Goal: Task Accomplishment & Management: Use online tool/utility

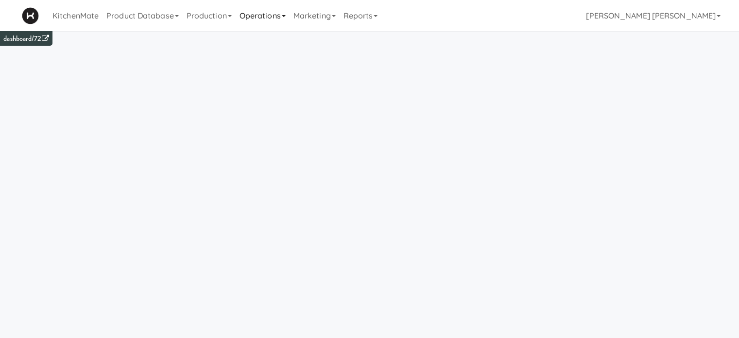
click at [258, 12] on link "Operations" at bounding box center [263, 15] width 54 height 31
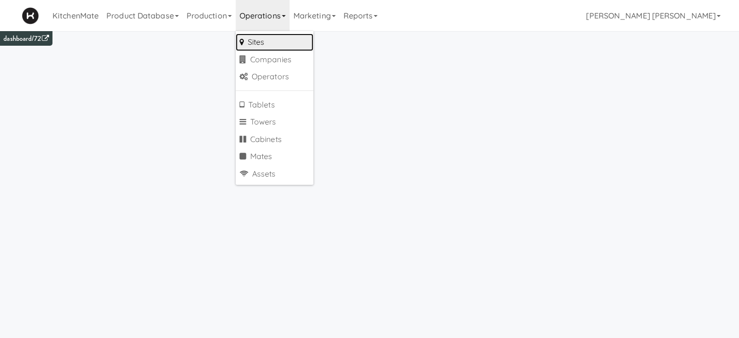
click at [260, 38] on link "Sites" at bounding box center [275, 42] width 78 height 17
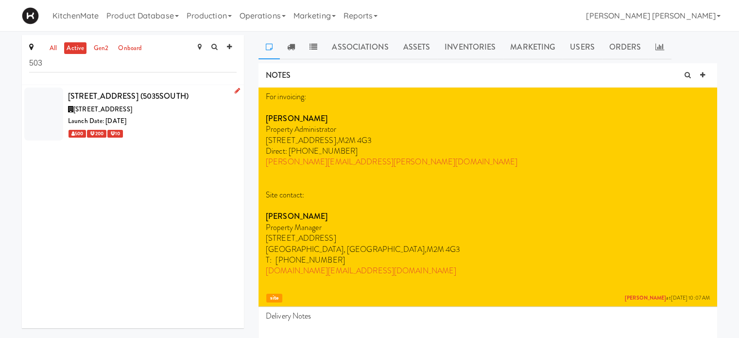
type input "503"
click at [109, 114] on div "[STREET_ADDRESS]" at bounding box center [152, 109] width 169 height 12
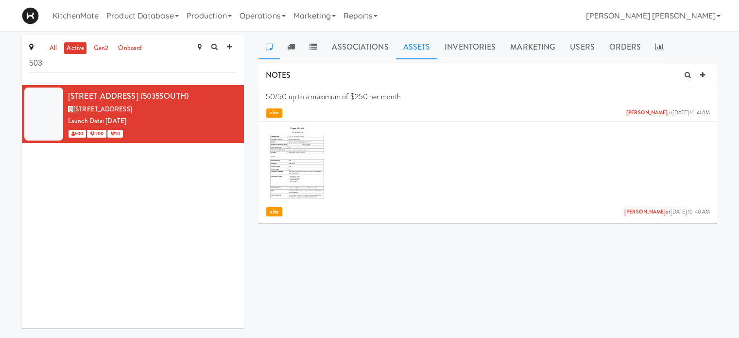
click at [406, 44] on link "Assets" at bounding box center [417, 47] width 42 height 24
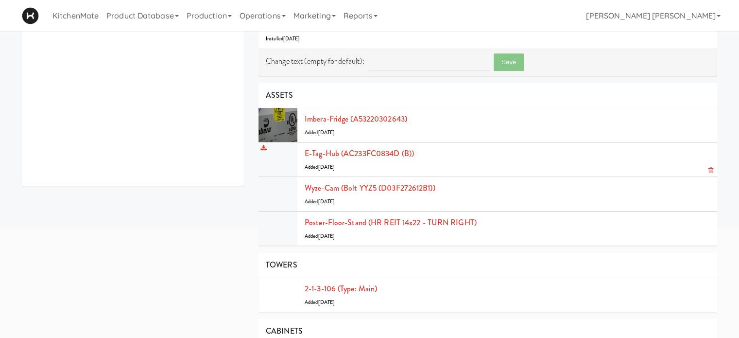
scroll to position [155, 0]
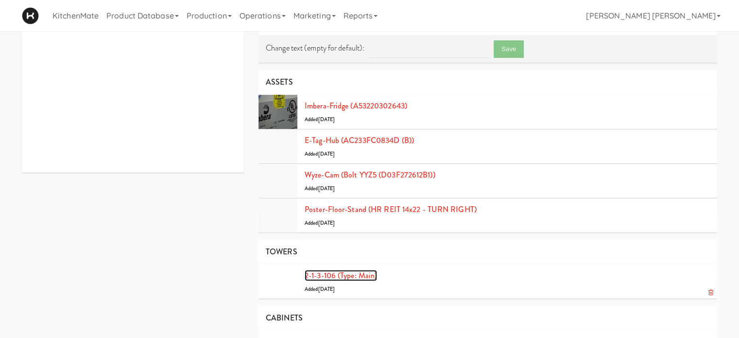
click at [316, 274] on link "2-1-3-106 (type: main)" at bounding box center [340, 275] width 72 height 11
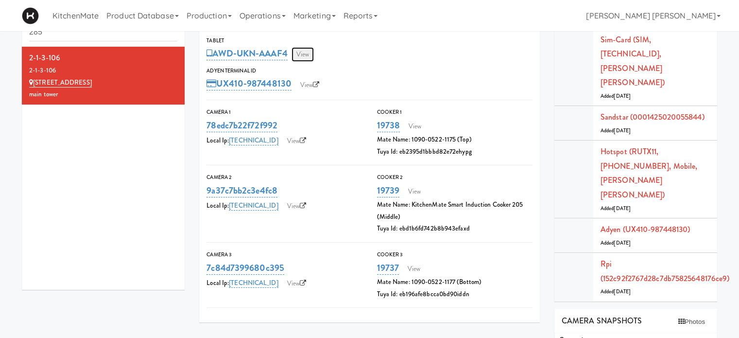
click at [305, 52] on link "View" at bounding box center [302, 54] width 22 height 15
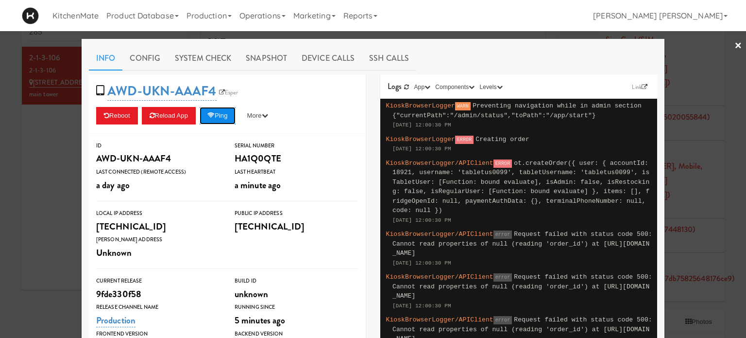
click at [222, 116] on button "Ping" at bounding box center [218, 115] width 36 height 17
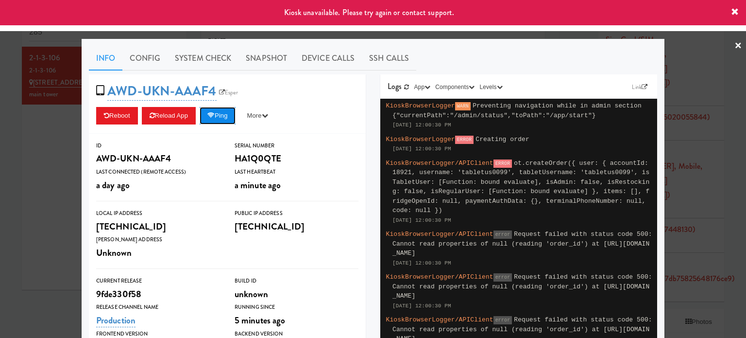
click at [220, 114] on button "Ping" at bounding box center [218, 115] width 36 height 17
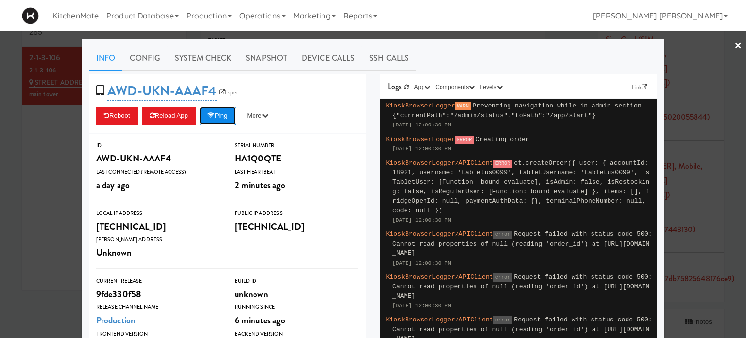
click at [212, 114] on icon at bounding box center [210, 115] width 7 height 6
click at [734, 44] on link "×" at bounding box center [738, 46] width 8 height 30
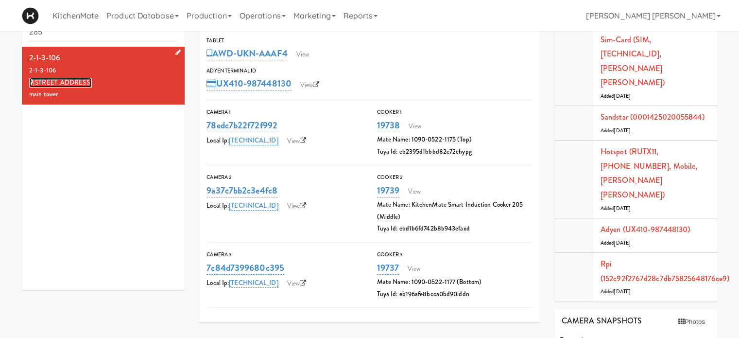
click at [62, 81] on link "[STREET_ADDRESS]" at bounding box center [60, 83] width 63 height 10
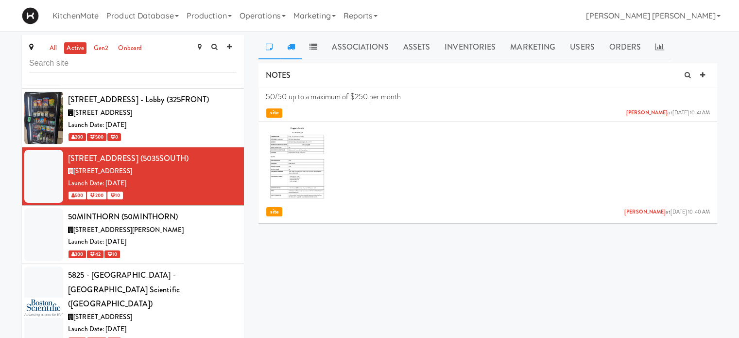
click at [288, 43] on icon at bounding box center [291, 47] width 8 height 8
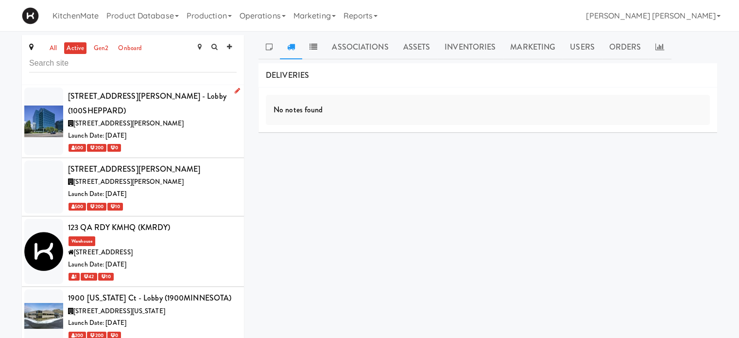
click at [123, 118] on span "[STREET_ADDRESS][PERSON_NAME]" at bounding box center [128, 122] width 110 height 9
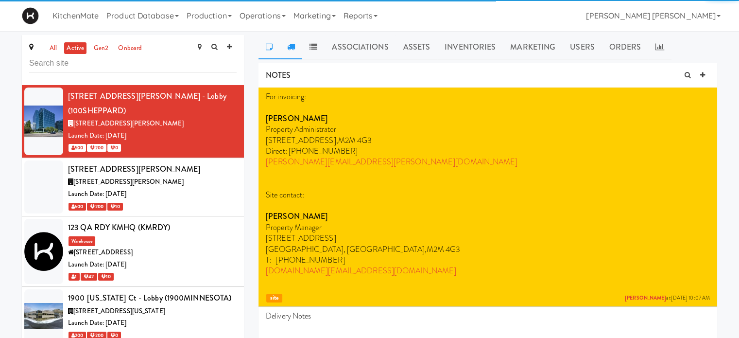
click at [294, 53] on link at bounding box center [291, 47] width 22 height 24
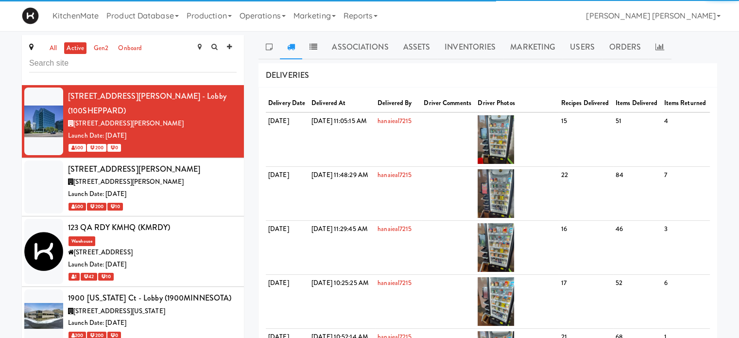
click at [294, 53] on link at bounding box center [291, 47] width 22 height 24
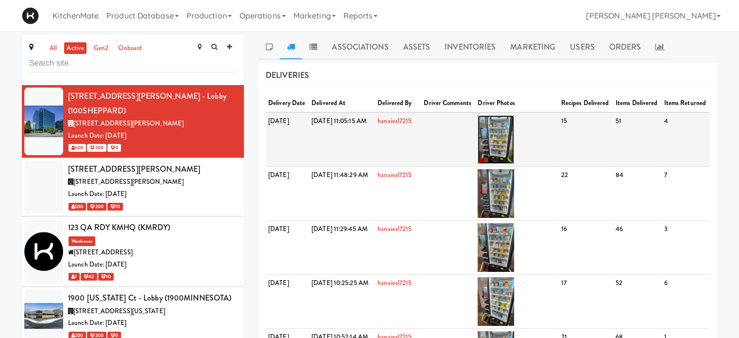
click at [514, 155] on img at bounding box center [495, 139] width 36 height 49
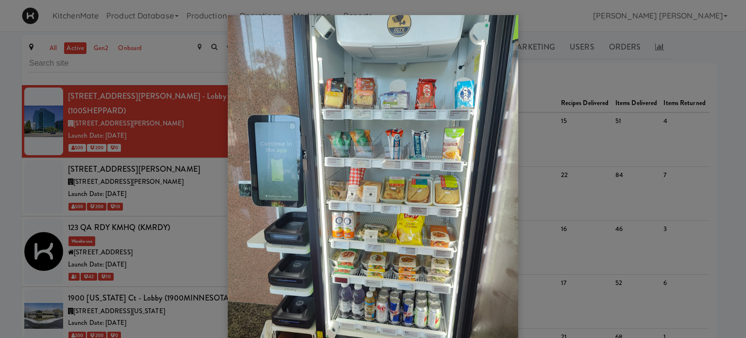
click at [635, 83] on div at bounding box center [373, 169] width 746 height 338
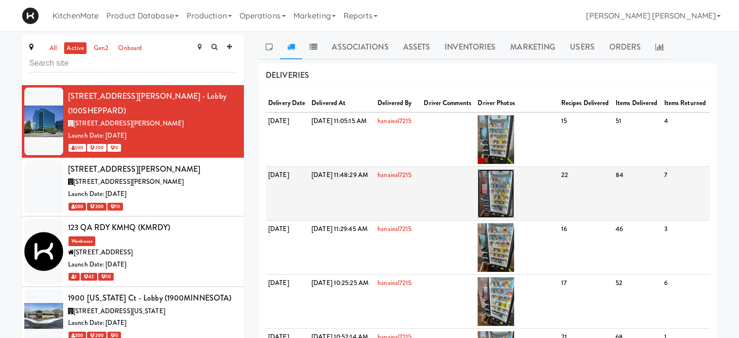
click at [512, 208] on img at bounding box center [495, 193] width 36 height 49
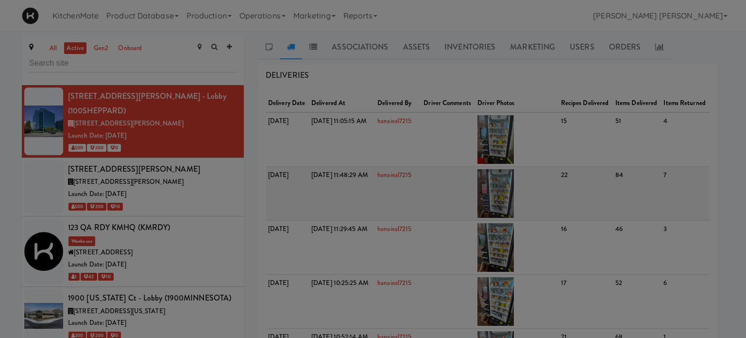
click at [512, 208] on body "Okay Okay Select date: previous 2025-Sep next Su Mo Tu We Th Fr Sa 31 1 2 3 4 5…" at bounding box center [373, 200] width 746 height 338
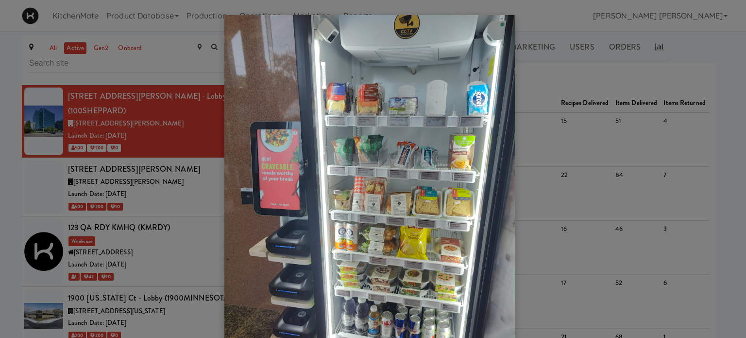
click at [558, 60] on div at bounding box center [373, 169] width 746 height 338
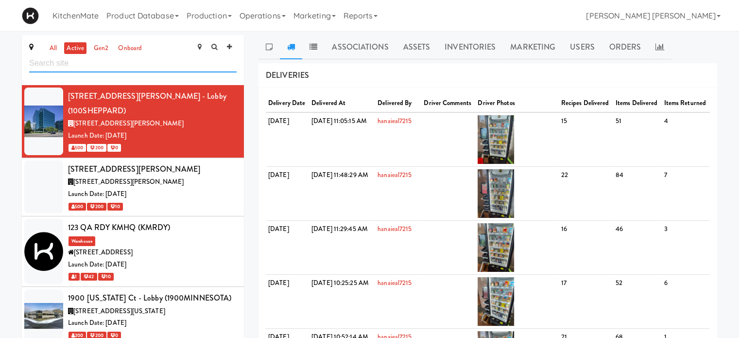
click at [128, 59] on input "text" at bounding box center [132, 63] width 207 height 18
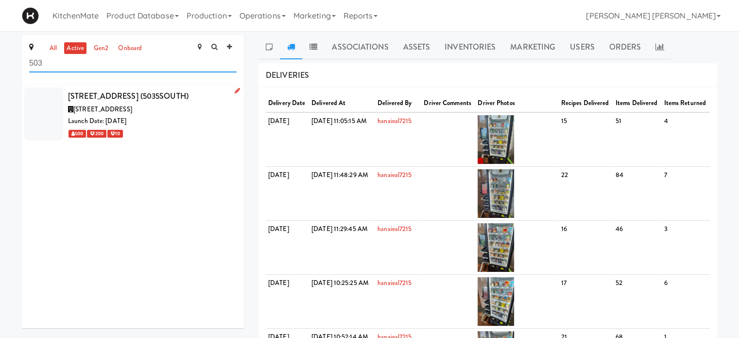
type input "503"
click at [103, 101] on div "[STREET_ADDRESS] (5035SOUTH)" at bounding box center [152, 96] width 169 height 15
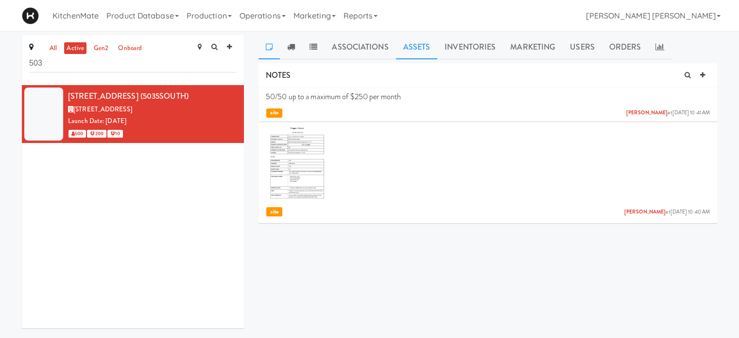
click at [409, 42] on link "Assets" at bounding box center [417, 47] width 42 height 24
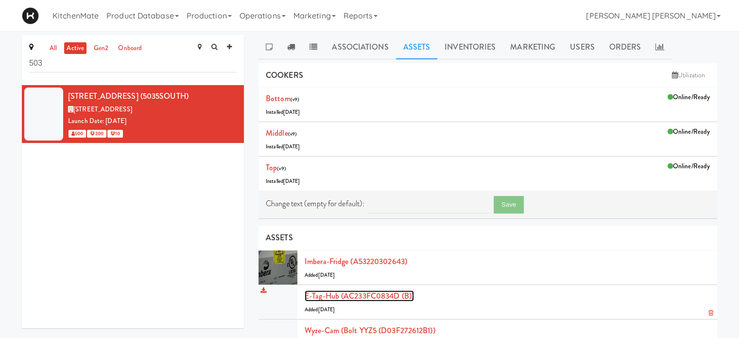
click at [371, 291] on link "E-tag-hub (AC233FC0834D (B))" at bounding box center [358, 295] width 109 height 11
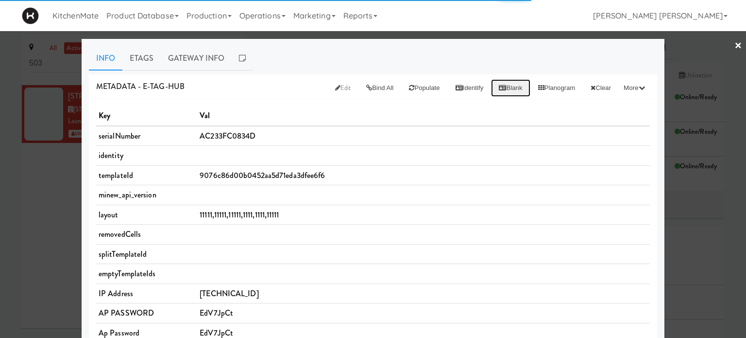
click at [496, 85] on button "Blank" at bounding box center [510, 87] width 39 height 17
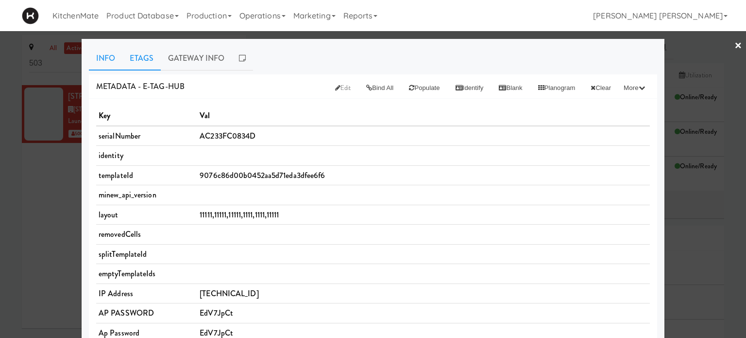
click at [136, 56] on link "Etags" at bounding box center [141, 58] width 38 height 24
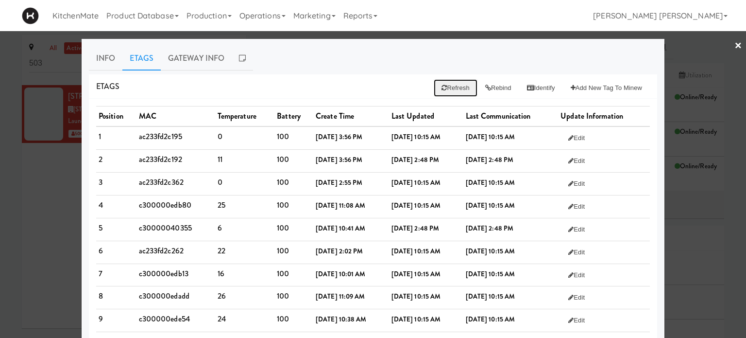
click at [437, 82] on button "Refresh" at bounding box center [455, 87] width 43 height 17
click at [484, 85] on button "Rebind" at bounding box center [498, 87] width 42 height 17
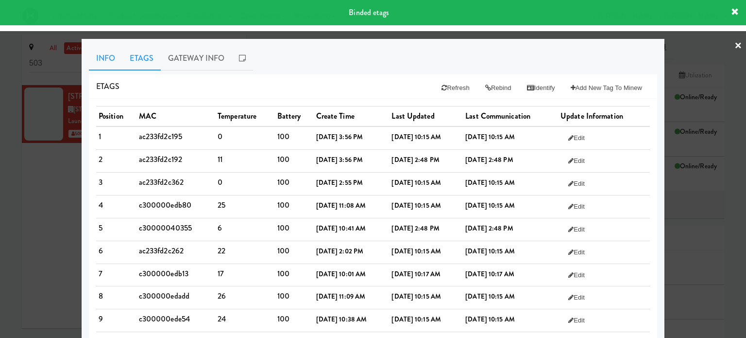
click at [102, 54] on link "Info" at bounding box center [106, 58] width 34 height 24
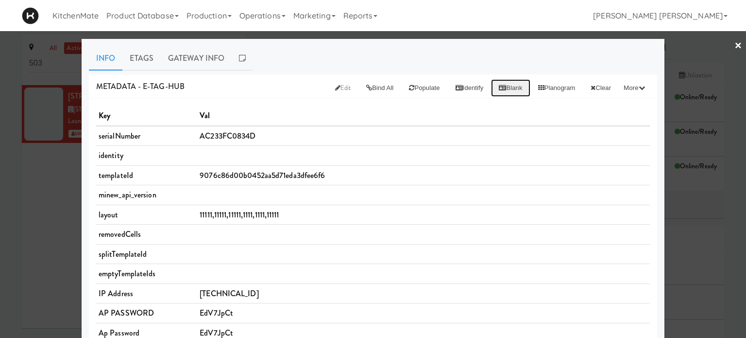
click at [499, 89] on icon at bounding box center [502, 87] width 7 height 6
click at [491, 79] on button "Blank" at bounding box center [510, 87] width 39 height 17
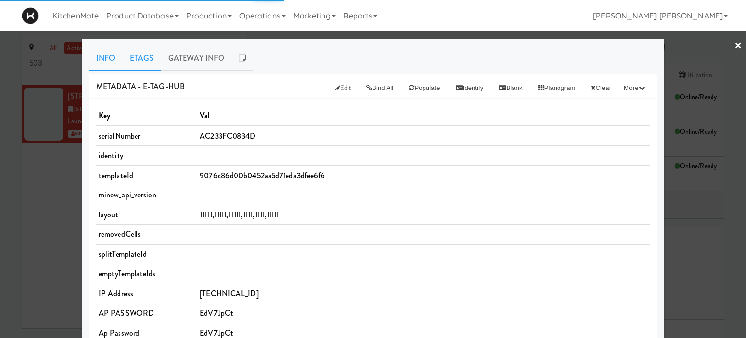
click at [139, 56] on link "Etags" at bounding box center [141, 58] width 38 height 24
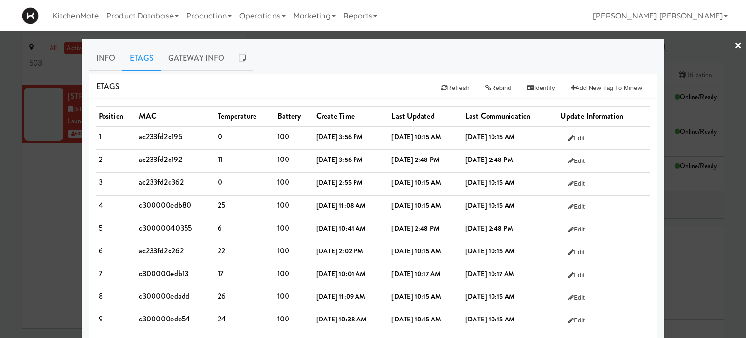
click at [734, 46] on link "×" at bounding box center [738, 46] width 8 height 30
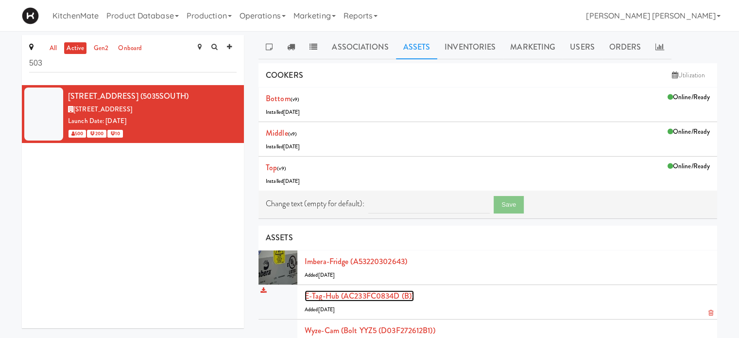
click at [330, 296] on link "E-tag-hub (AC233FC0834D (B))" at bounding box center [358, 295] width 109 height 11
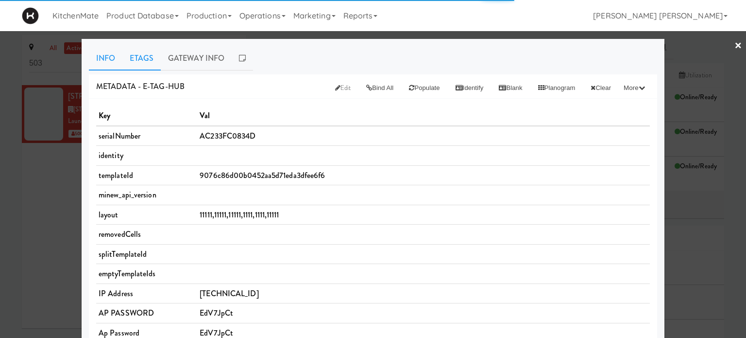
click at [132, 53] on link "Etags" at bounding box center [141, 58] width 38 height 24
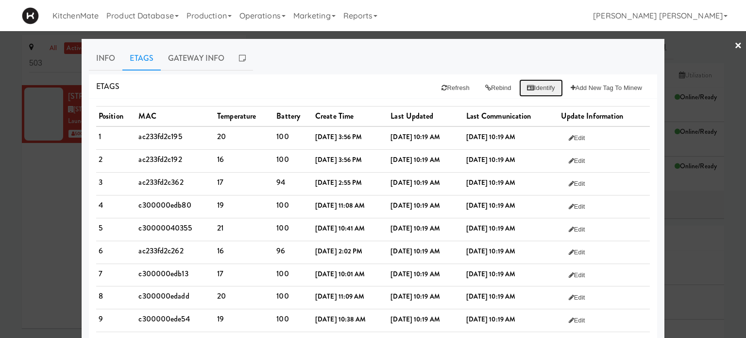
click at [532, 91] on button "Identify" at bounding box center [541, 87] width 44 height 17
click at [734, 46] on link "×" at bounding box center [738, 46] width 8 height 30
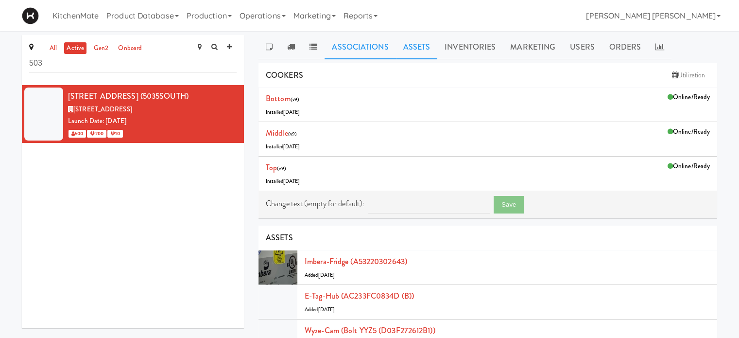
click at [360, 46] on link "Associations" at bounding box center [359, 47] width 71 height 24
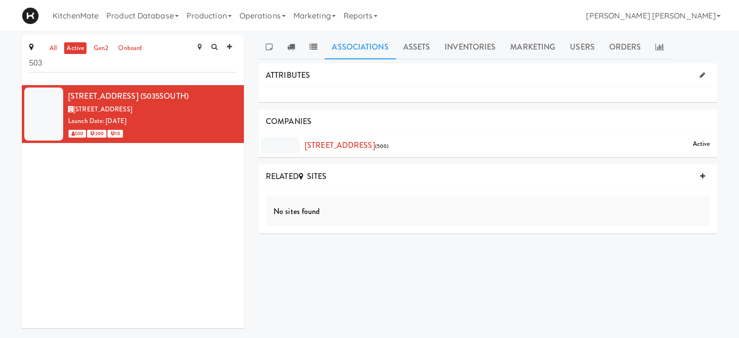
click at [125, 240] on div "[STREET_ADDRESS] (5035SOUTH) [STREET_ADDRESS] Date: [DATE] 500 200 10" at bounding box center [133, 206] width 222 height 243
click at [149, 121] on div "Launch Date: [DATE]" at bounding box center [152, 121] width 169 height 12
click at [415, 44] on link "Assets" at bounding box center [417, 47] width 42 height 24
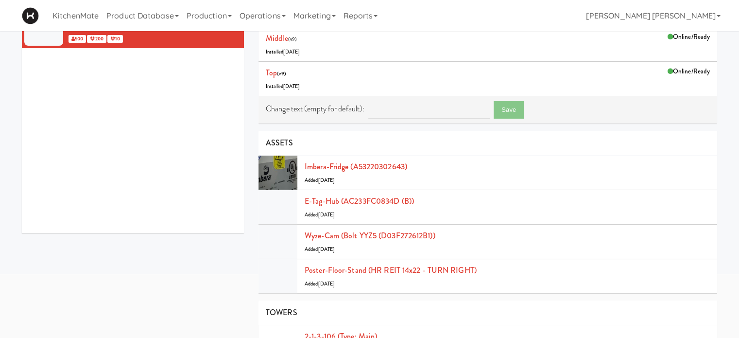
scroll to position [117, 0]
